Goal: Task Accomplishment & Management: Use online tool/utility

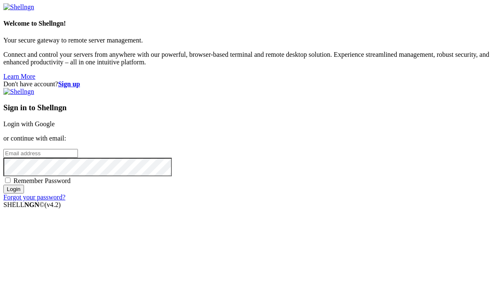
click at [55, 120] on link "Login with Google" at bounding box center [28, 123] width 51 height 7
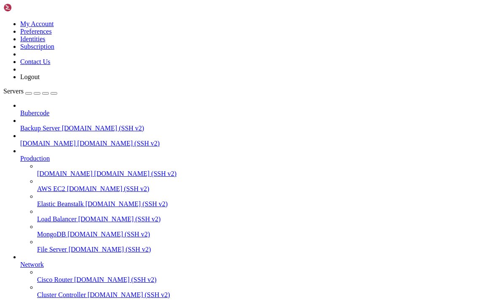
click at [49, 109] on span "Bubercode" at bounding box center [34, 112] width 29 height 7
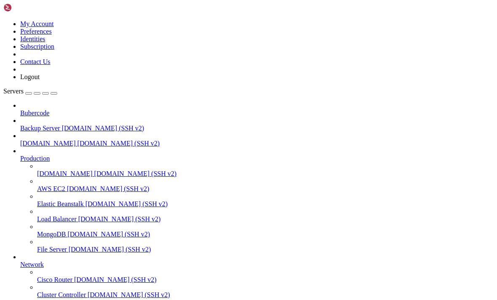
type input "/home/[DOMAIN_NAME]"
click at [44, 109] on span "Bubercode" at bounding box center [34, 112] width 29 height 7
drag, startPoint x: 54, startPoint y: 144, endPoint x: 49, endPoint y: 53, distance: 90.7
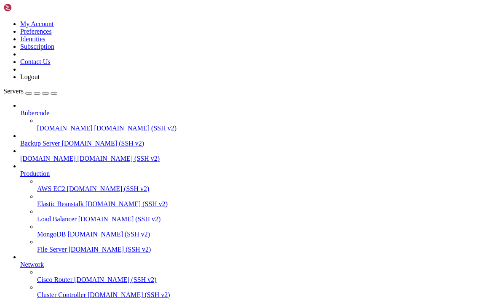
click at [57, 92] on button "button" at bounding box center [54, 93] width 7 height 3
type input "/home/[DOMAIN_NAME][URL]"
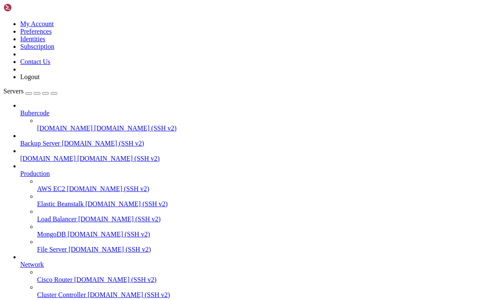
type textarea "<a href="/webping.html">Webping Test</a>"
type textarea "</div>"
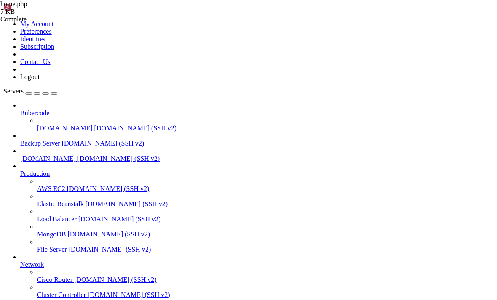
type textarea "<br>"
type textarea "<"
type textarea "<h3><a href= "/start.php">Start page</a></h3>"
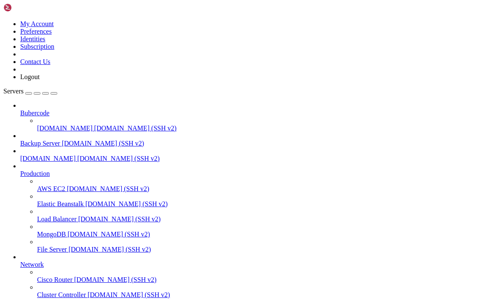
click at [54, 93] on div "button" at bounding box center [54, 93] width 0 height 0
type input "/home/[DOMAIN_NAME][URL]"
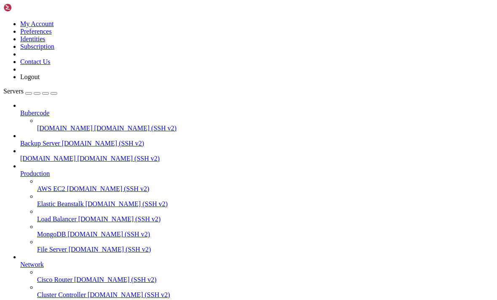
type textarea "<option value="Madam">Madam</option>"
type textarea "<option value="p5">p5</option>"
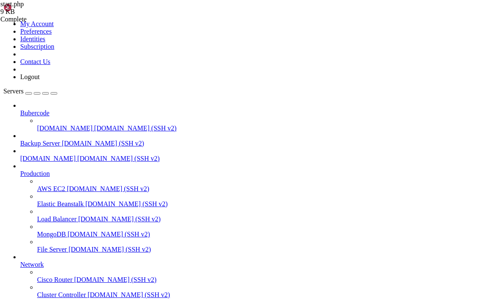
type textarea "<option value="p5">p5</option>"
type textarea "<option value="p6">p6</option>"
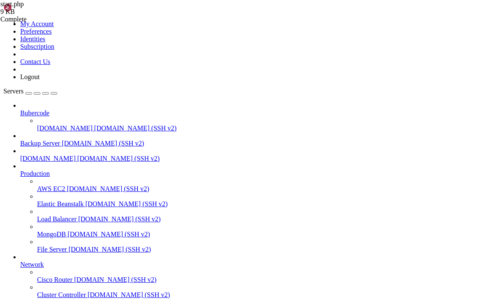
type textarea "<h1>Bubercode</h1>"
type textarea "<h2>Music Lesson</h2>"
